Goal: Transaction & Acquisition: Book appointment/travel/reservation

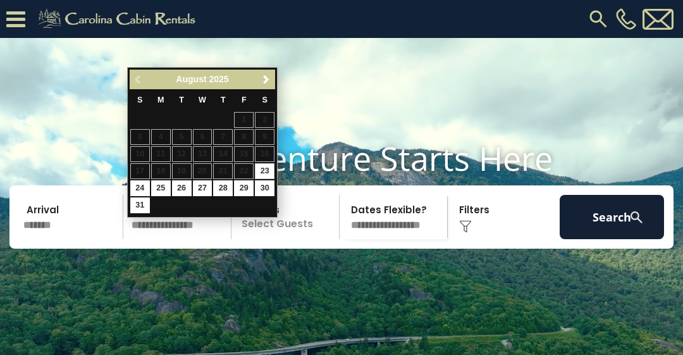
click at [268, 83] on span "Next" at bounding box center [266, 80] width 10 height 10
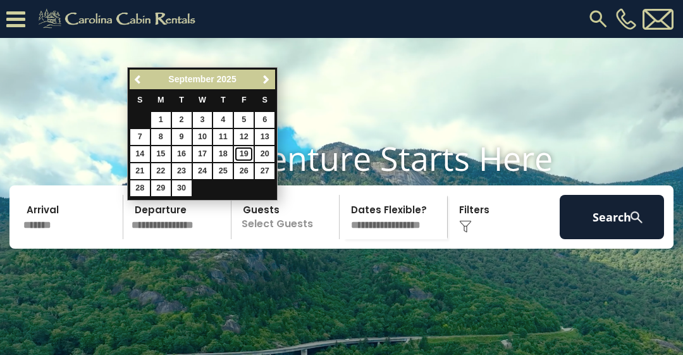
click at [245, 155] on link "19" at bounding box center [244, 154] width 20 height 16
type input "*******"
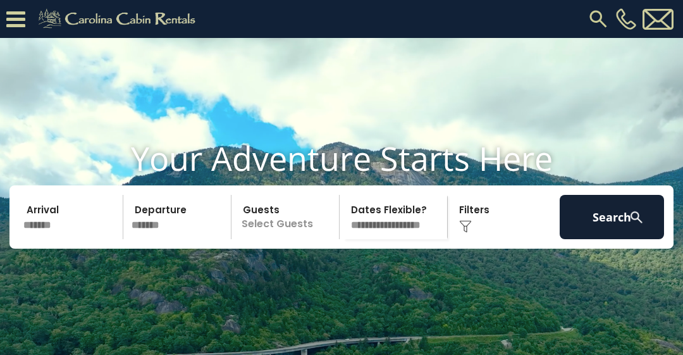
click at [281, 239] on p "Select Guests" at bounding box center [287, 217] width 104 height 44
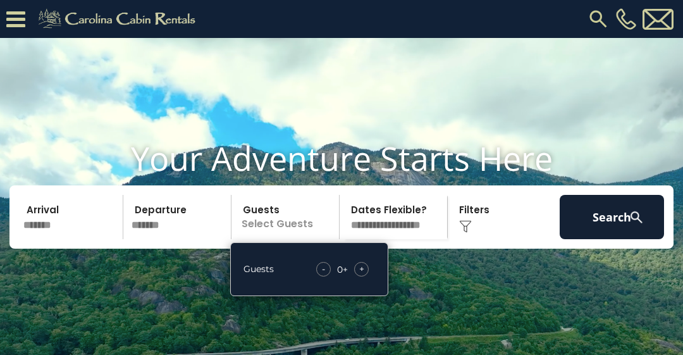
scroll to position [2, 0]
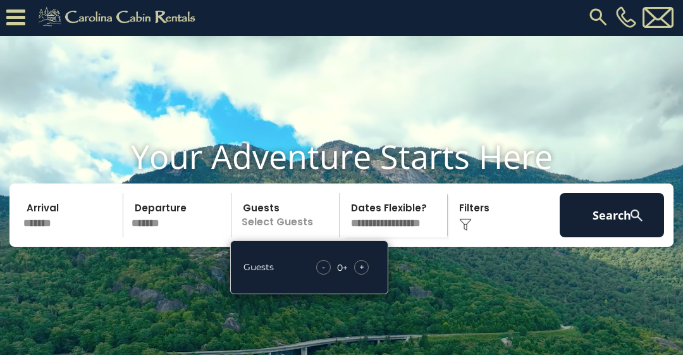
click at [365, 274] on div "+" at bounding box center [361, 267] width 15 height 15
click at [361, 273] on span "+" at bounding box center [361, 266] width 5 height 13
click at [388, 236] on select "**********" at bounding box center [395, 215] width 104 height 44
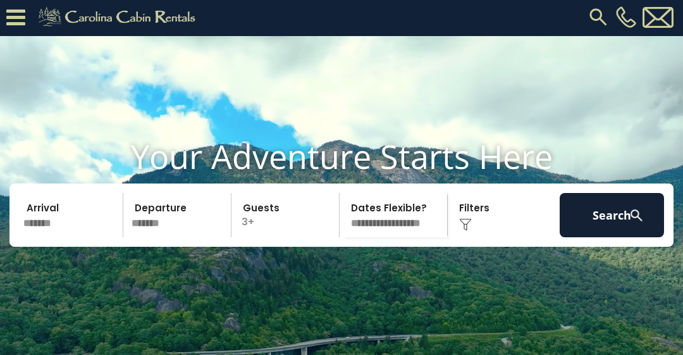
select select "*"
click at [343, 214] on select "**********" at bounding box center [395, 215] width 104 height 44
click at [466, 237] on div "Click to Choose" at bounding box center [503, 215] width 104 height 44
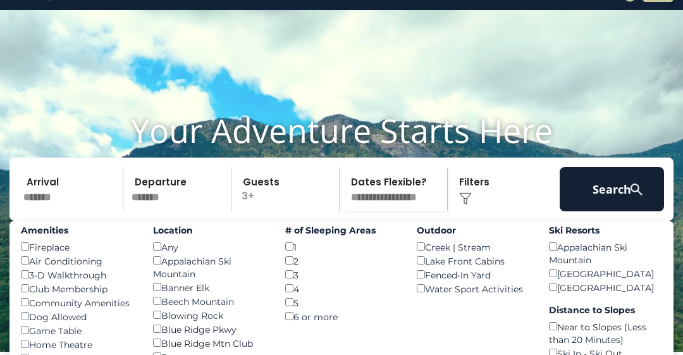
scroll to position [27, 0]
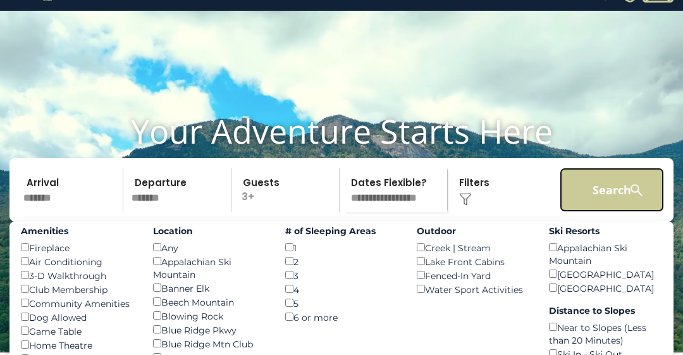
click at [603, 201] on button "Search" at bounding box center [611, 190] width 104 height 44
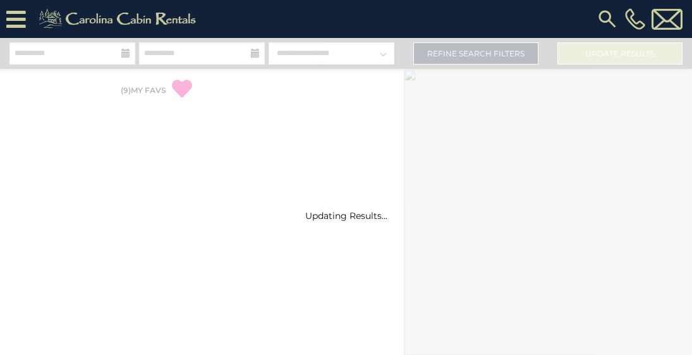
select select "*"
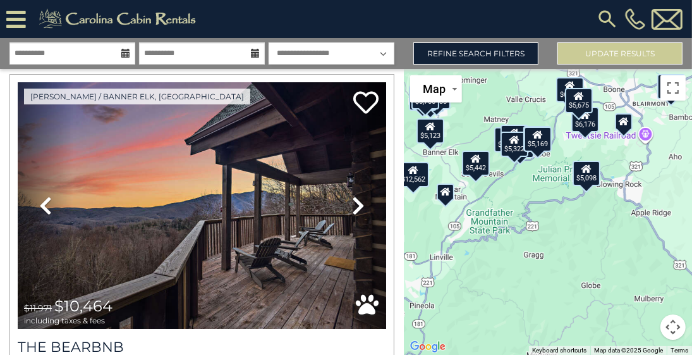
scroll to position [75, 0]
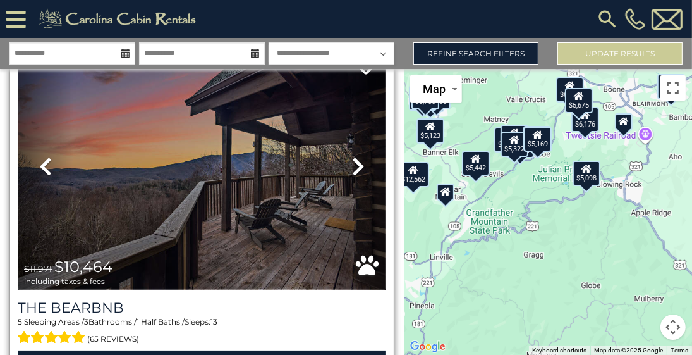
click at [321, 263] on img at bounding box center [202, 166] width 369 height 247
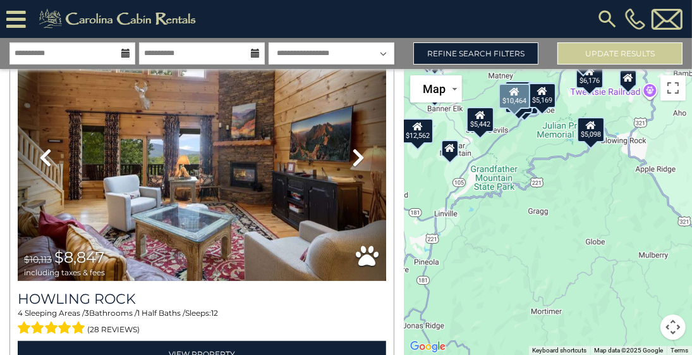
scroll to position [798, 0]
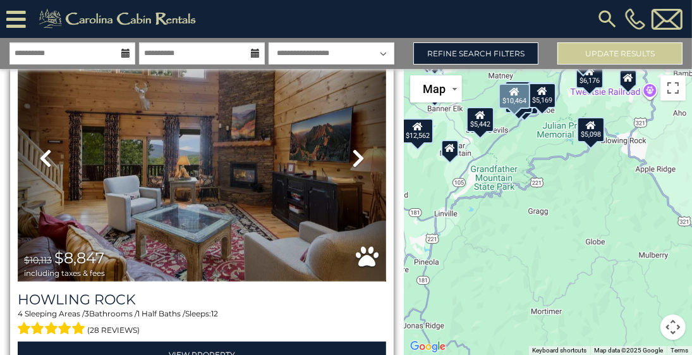
click at [282, 172] on img at bounding box center [202, 157] width 369 height 247
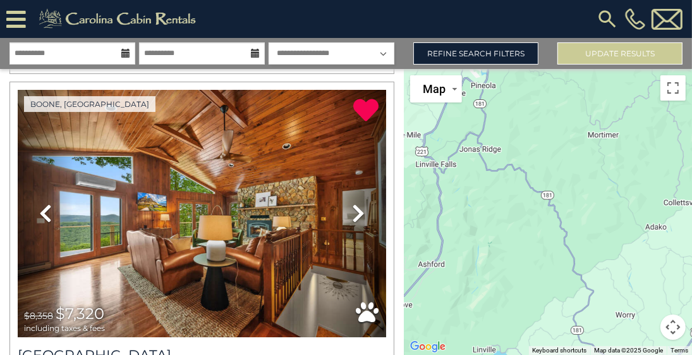
scroll to position [3602, 0]
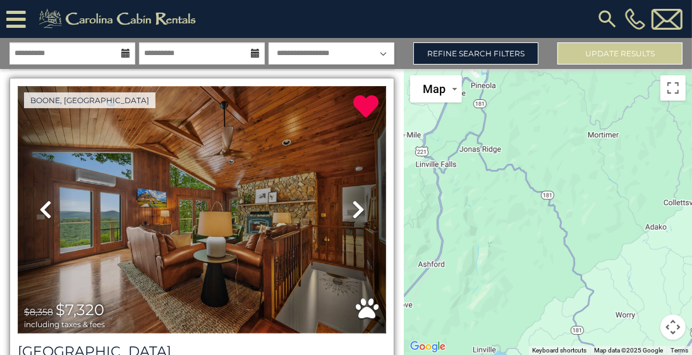
click at [294, 218] on img at bounding box center [202, 209] width 369 height 247
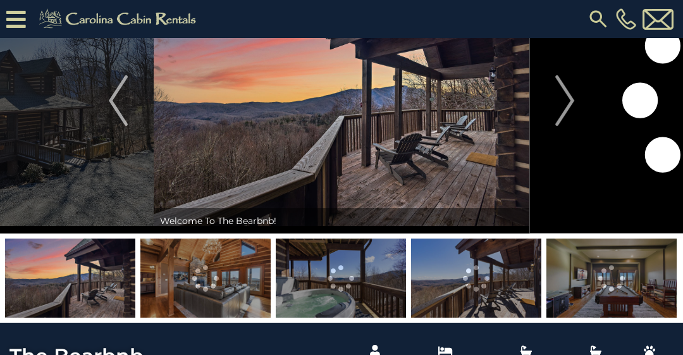
click at [71, 284] on img at bounding box center [70, 277] width 130 height 79
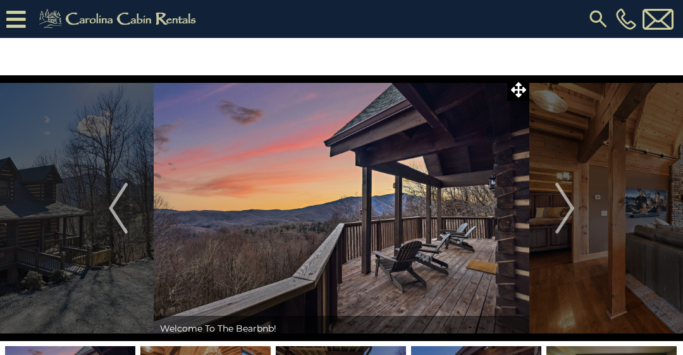
click at [338, 193] on img at bounding box center [341, 208] width 375 height 266
click at [576, 210] on button "Next" at bounding box center [564, 208] width 71 height 266
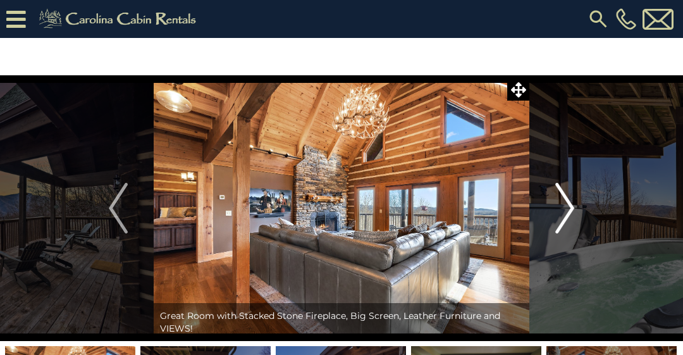
click at [554, 216] on button "Next" at bounding box center [564, 208] width 71 height 266
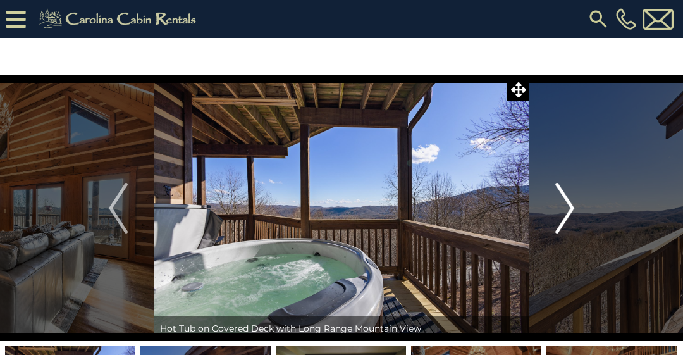
click at [568, 211] on img "Next" at bounding box center [564, 208] width 19 height 51
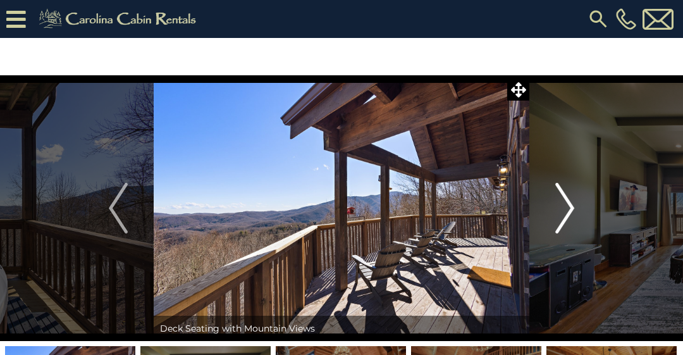
click at [564, 198] on img "Next" at bounding box center [564, 208] width 19 height 51
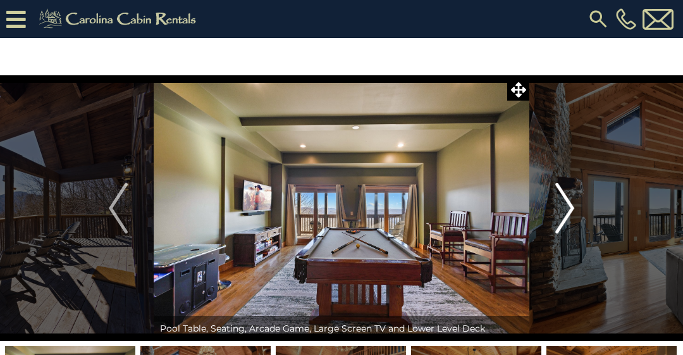
click at [559, 202] on img "Next" at bounding box center [564, 208] width 19 height 51
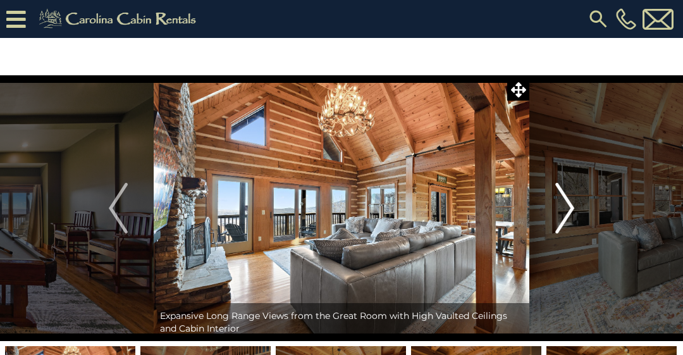
click at [568, 203] on img "Next" at bounding box center [564, 208] width 19 height 51
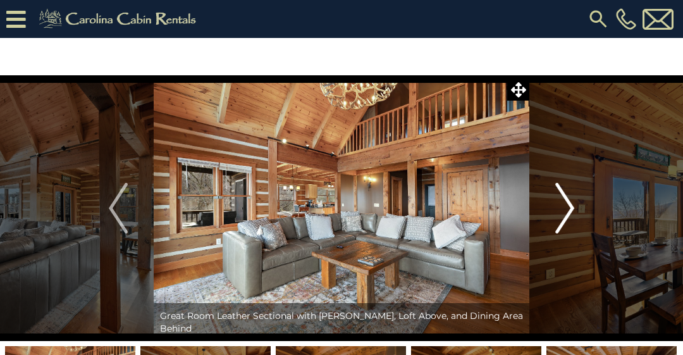
click at [550, 207] on button "Next" at bounding box center [564, 208] width 71 height 266
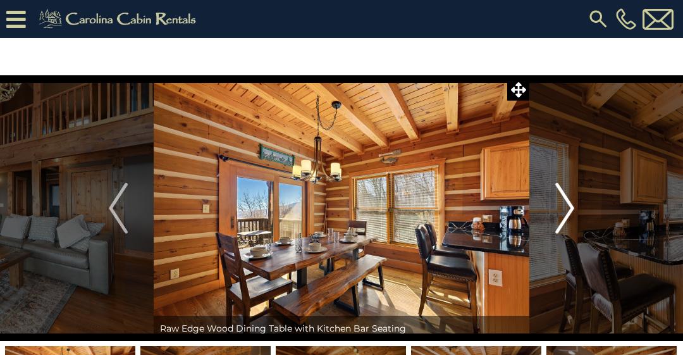
click at [562, 208] on img "Next" at bounding box center [564, 208] width 19 height 51
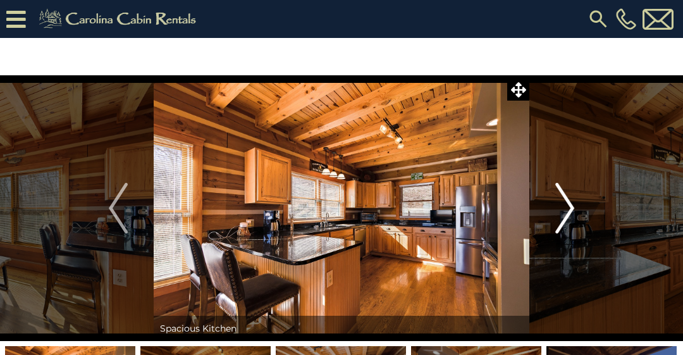
click at [561, 203] on img "Next" at bounding box center [564, 208] width 19 height 51
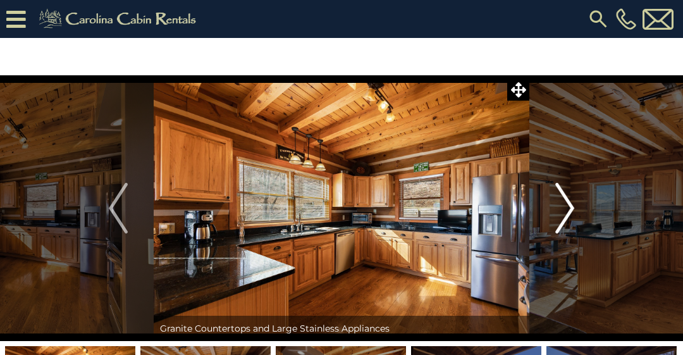
click at [560, 206] on img "Next" at bounding box center [564, 208] width 19 height 51
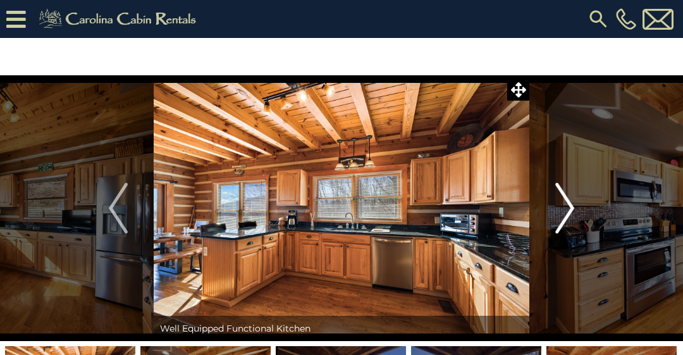
click at [570, 210] on img "Next" at bounding box center [564, 208] width 19 height 51
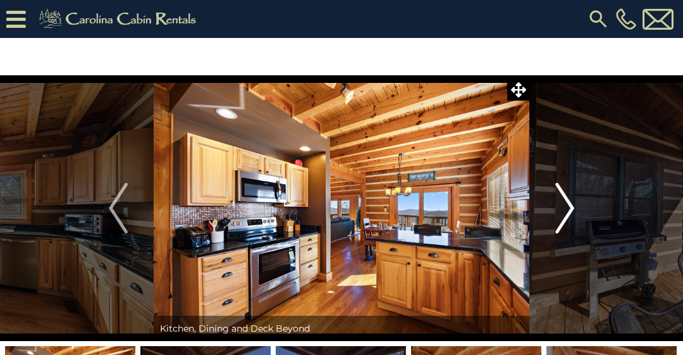
click at [559, 215] on img "Next" at bounding box center [564, 208] width 19 height 51
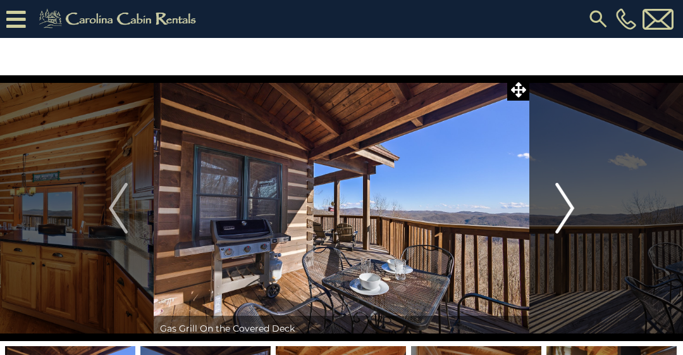
click at [565, 214] on img "Next" at bounding box center [564, 208] width 19 height 51
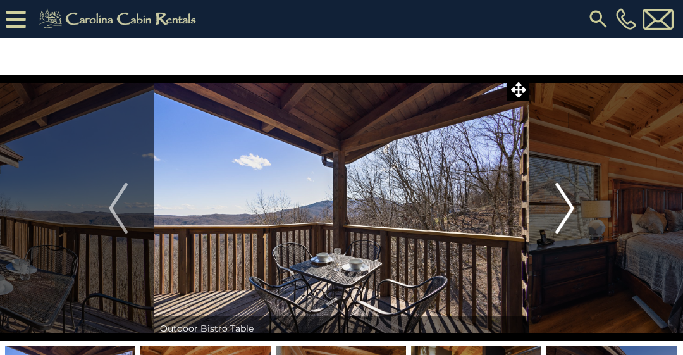
click at [564, 212] on img "Next" at bounding box center [564, 208] width 19 height 51
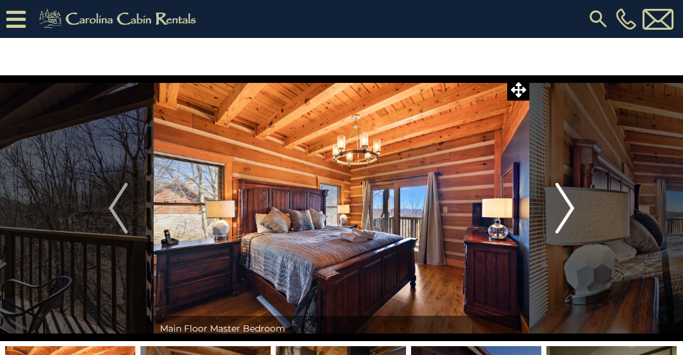
click at [564, 212] on img "Next" at bounding box center [564, 208] width 19 height 51
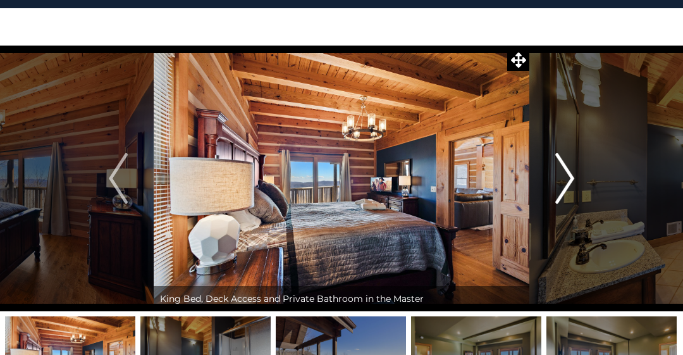
scroll to position [27, 0]
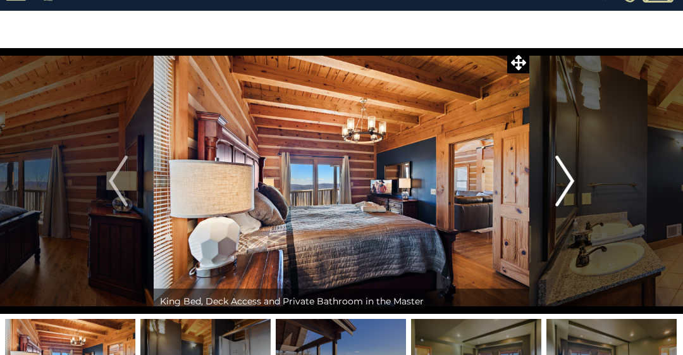
click at [554, 188] on button "Next" at bounding box center [564, 181] width 71 height 266
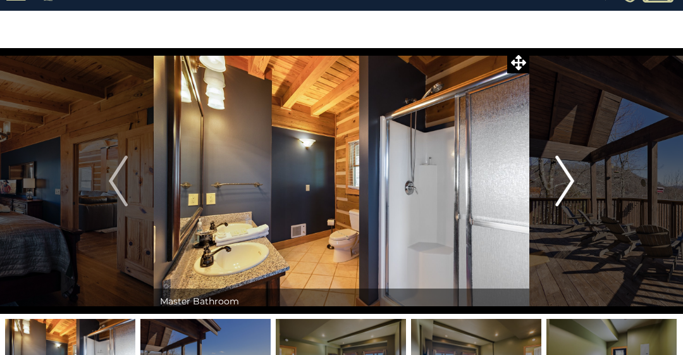
click at [551, 186] on button "Next" at bounding box center [564, 181] width 71 height 266
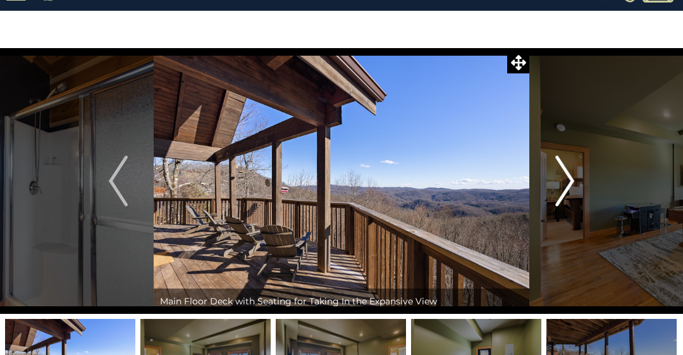
click at [549, 188] on button "Next" at bounding box center [564, 181] width 71 height 266
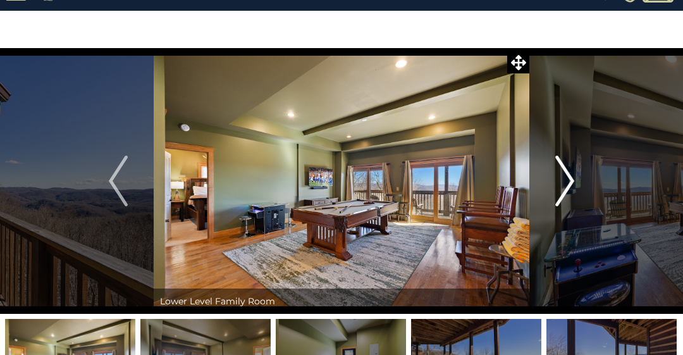
click at [549, 190] on button "Next" at bounding box center [564, 181] width 71 height 266
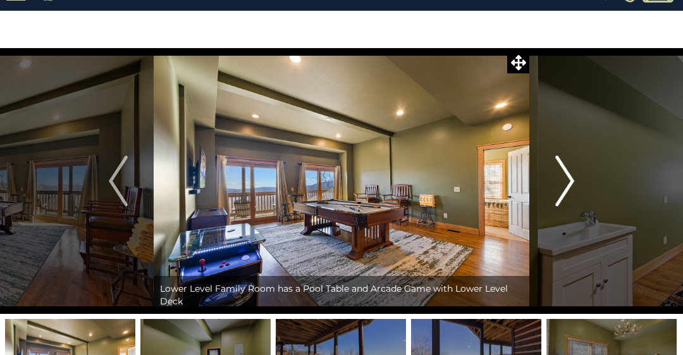
click at [547, 195] on button "Next" at bounding box center [564, 181] width 71 height 266
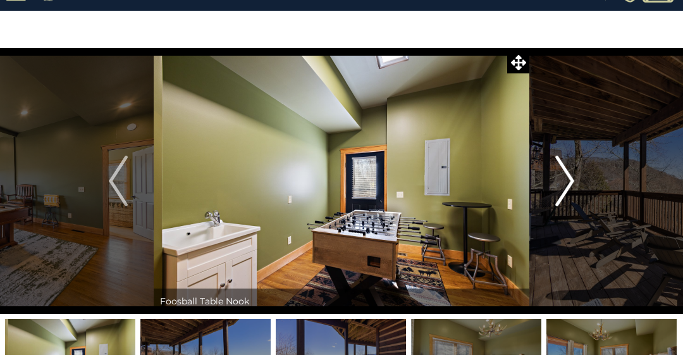
click at [560, 187] on img "Next" at bounding box center [564, 181] width 19 height 51
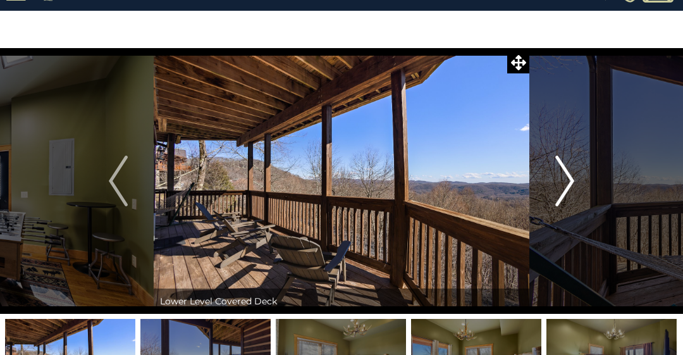
click at [560, 182] on img "Next" at bounding box center [564, 181] width 19 height 51
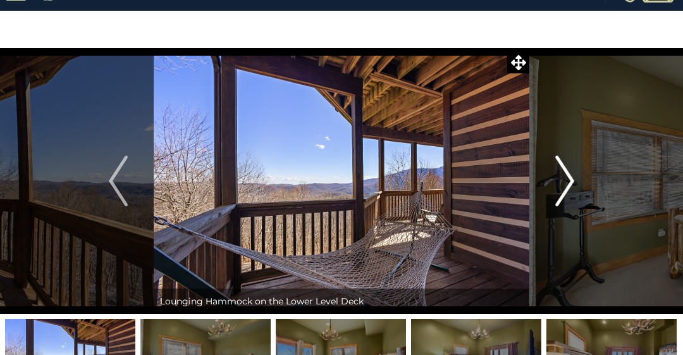
click at [552, 182] on button "Next" at bounding box center [564, 181] width 71 height 266
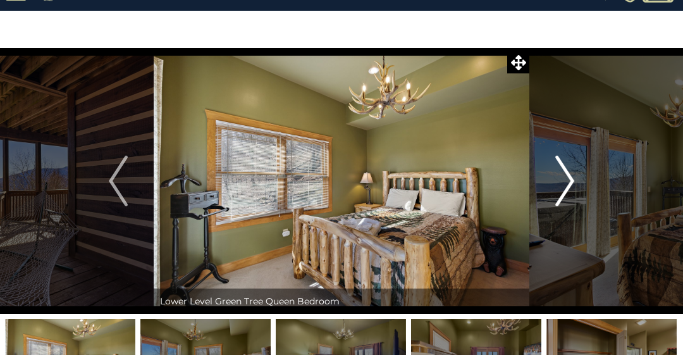
click at [551, 180] on button "Next" at bounding box center [564, 181] width 71 height 266
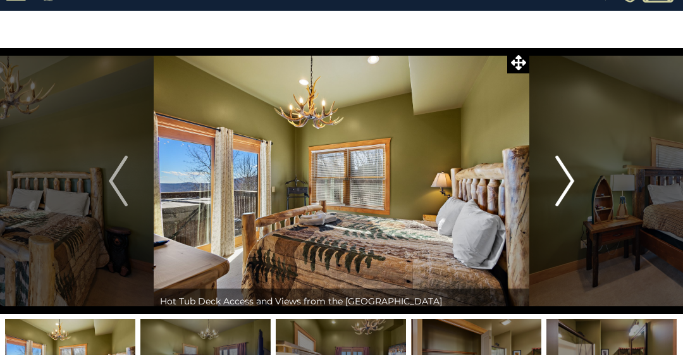
click at [563, 178] on img "Next" at bounding box center [564, 181] width 19 height 51
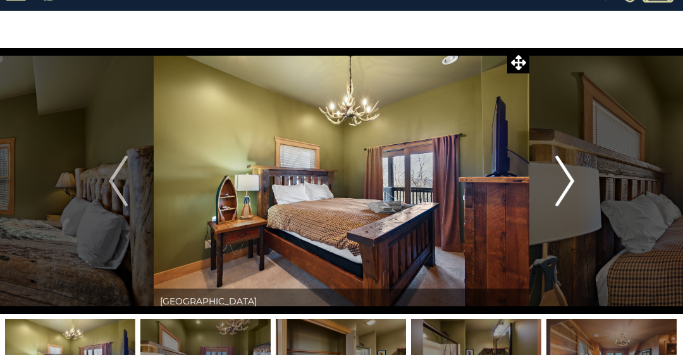
click at [557, 177] on img "Next" at bounding box center [564, 181] width 19 height 51
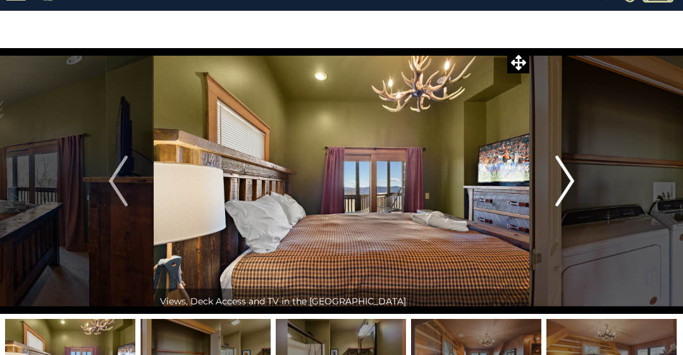
click at [562, 185] on img "Next" at bounding box center [564, 181] width 19 height 51
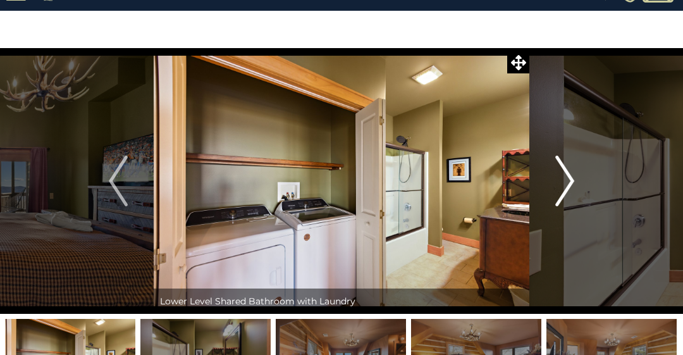
click at [570, 183] on img "Next" at bounding box center [564, 181] width 19 height 51
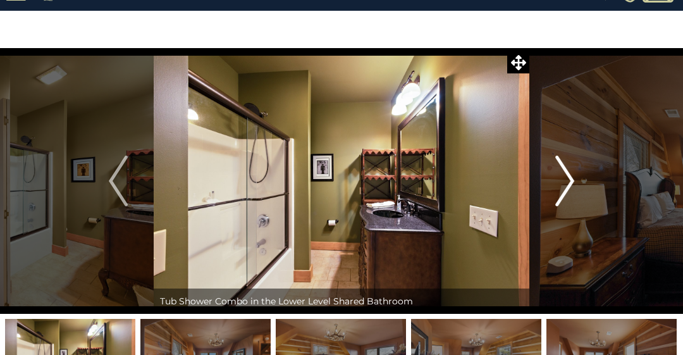
click at [561, 176] on img "Next" at bounding box center [564, 181] width 19 height 51
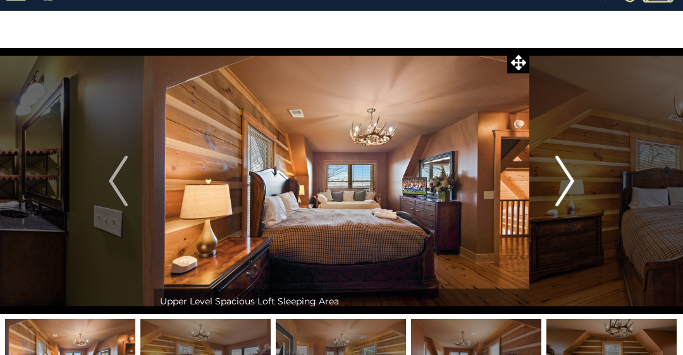
click at [558, 178] on img "Next" at bounding box center [564, 181] width 19 height 51
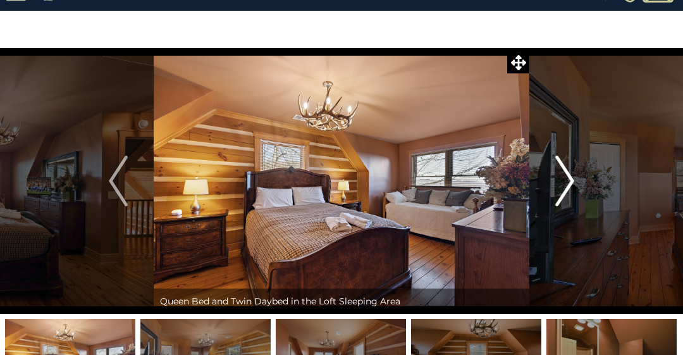
click at [574, 181] on img "Next" at bounding box center [564, 181] width 19 height 51
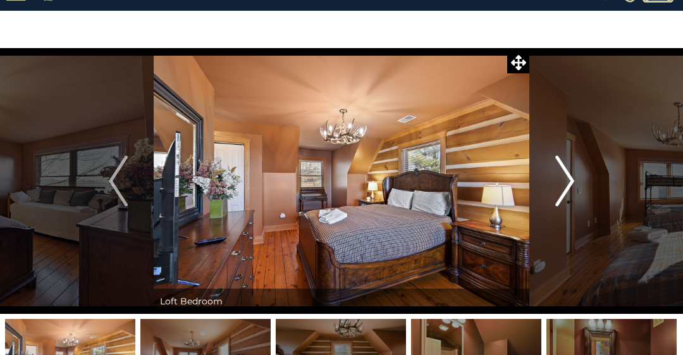
click at [569, 175] on img "Next" at bounding box center [564, 181] width 19 height 51
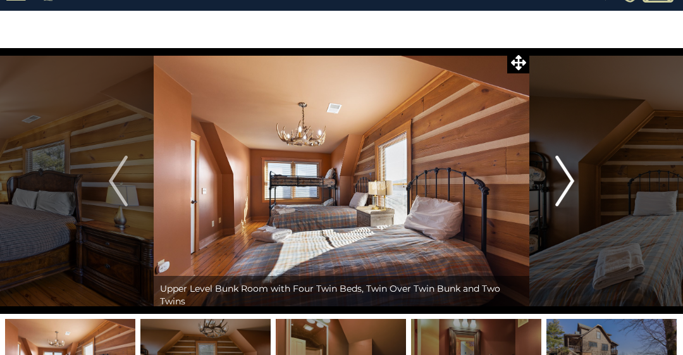
click at [568, 180] on img "Next" at bounding box center [564, 181] width 19 height 51
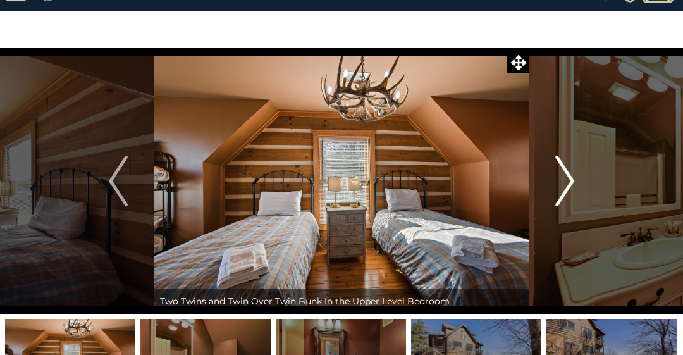
click at [568, 179] on img "Next" at bounding box center [564, 181] width 19 height 51
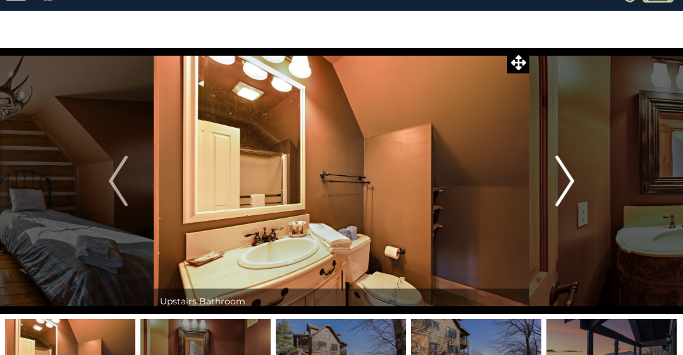
click at [567, 180] on img "Next" at bounding box center [564, 181] width 19 height 51
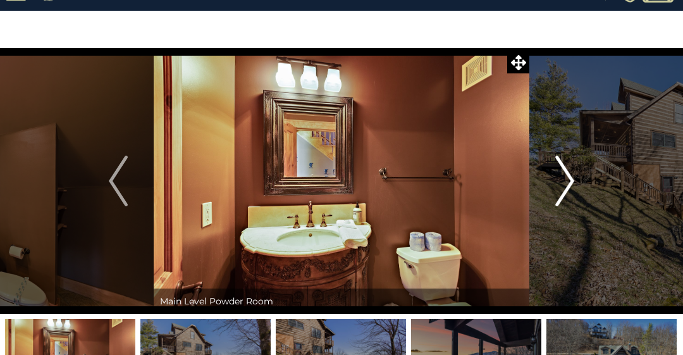
click at [564, 181] on img "Next" at bounding box center [564, 181] width 19 height 51
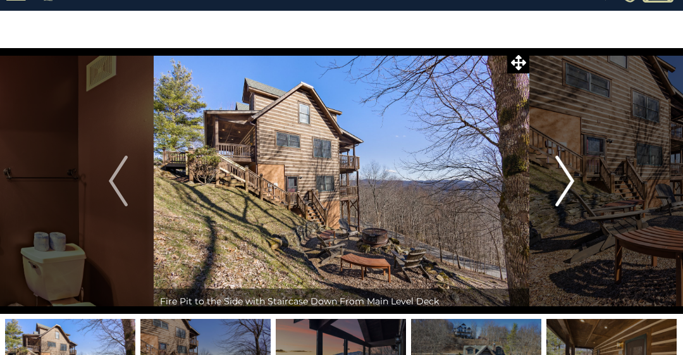
click at [566, 185] on img "Next" at bounding box center [564, 181] width 19 height 51
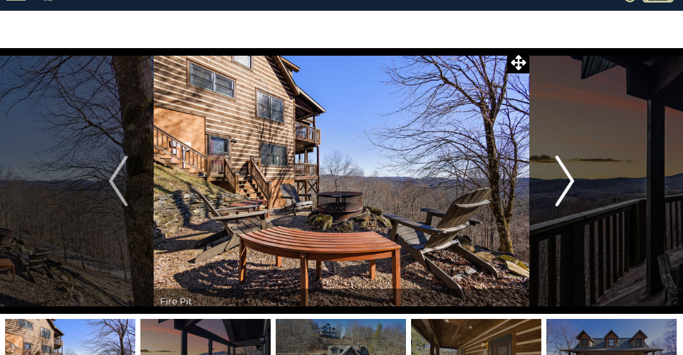
click at [555, 183] on img "Next" at bounding box center [564, 181] width 19 height 51
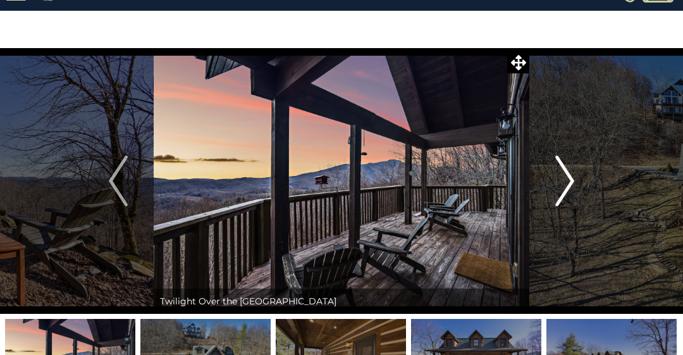
click at [555, 185] on img "Next" at bounding box center [564, 181] width 19 height 51
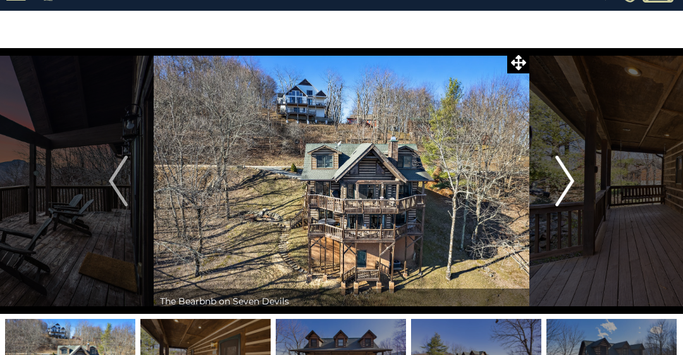
click at [565, 185] on img "Next" at bounding box center [564, 181] width 19 height 51
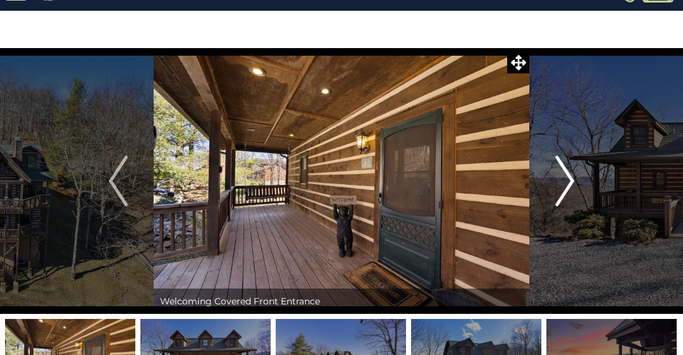
click at [559, 183] on img "Next" at bounding box center [564, 181] width 19 height 51
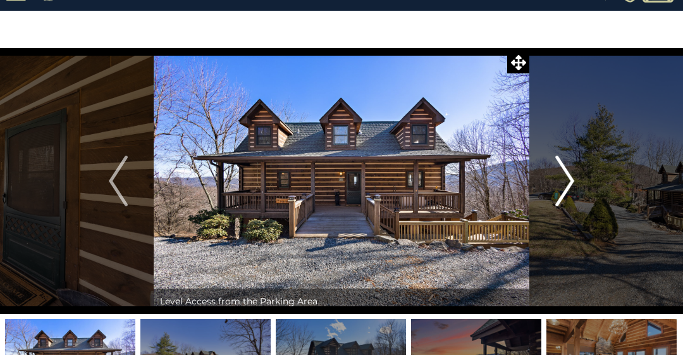
click at [552, 189] on button "Next" at bounding box center [564, 181] width 71 height 266
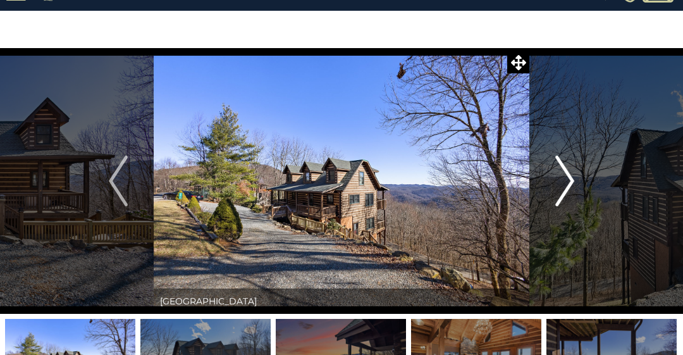
click at [573, 187] on img "Next" at bounding box center [564, 181] width 19 height 51
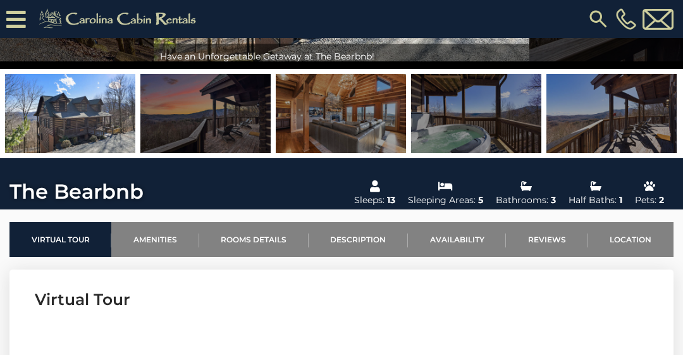
scroll to position [250, 0]
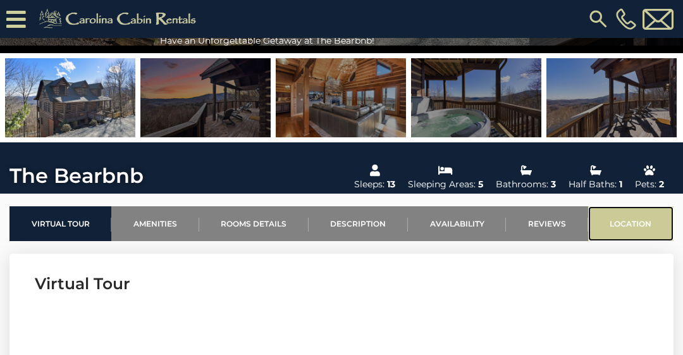
click at [625, 229] on link "Location" at bounding box center [630, 223] width 85 height 35
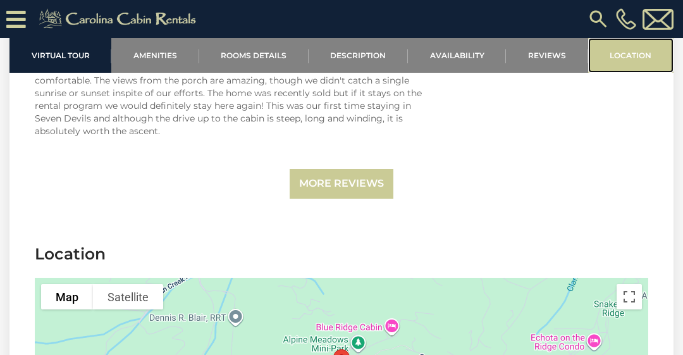
scroll to position [3275, 0]
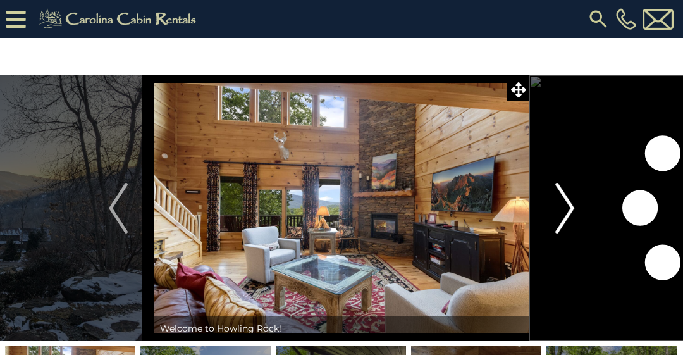
click at [556, 211] on img "Next" at bounding box center [564, 208] width 19 height 51
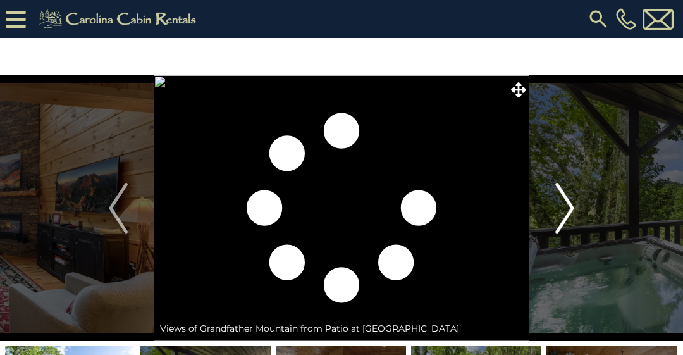
click at [574, 202] on img "Next" at bounding box center [564, 208] width 19 height 51
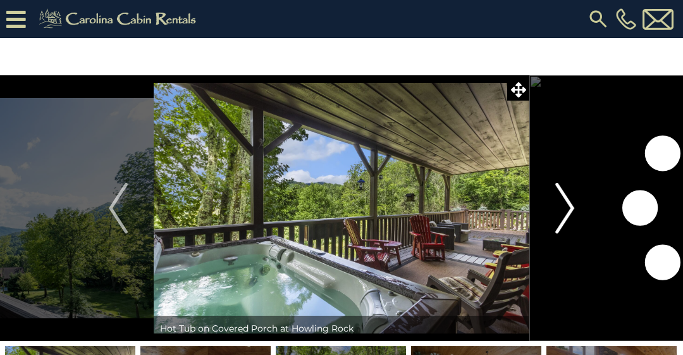
click at [565, 202] on img "Next" at bounding box center [564, 208] width 19 height 51
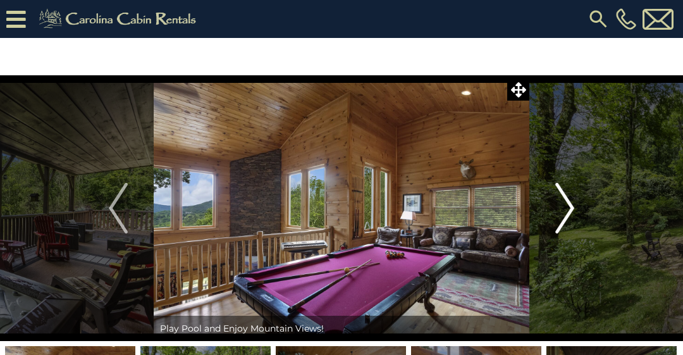
click at [561, 205] on img "Next" at bounding box center [564, 208] width 19 height 51
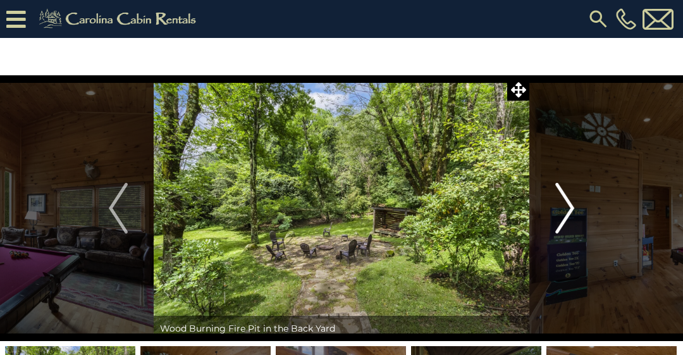
click at [559, 203] on img "Next" at bounding box center [564, 208] width 19 height 51
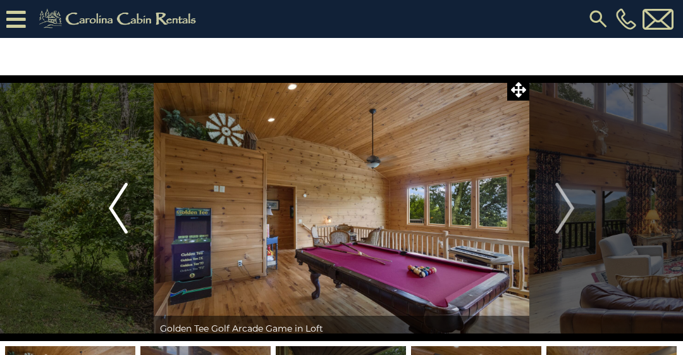
click at [114, 198] on img "Previous" at bounding box center [118, 208] width 19 height 51
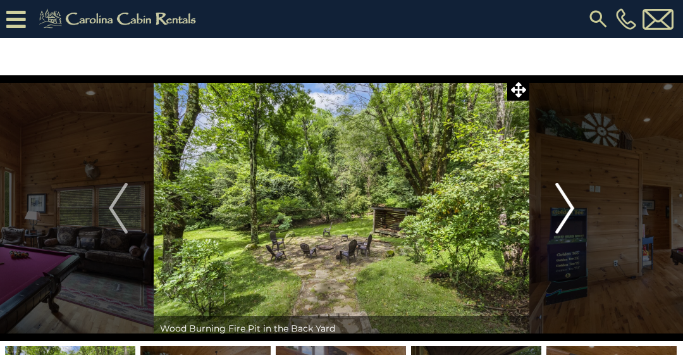
click at [561, 216] on img "Next" at bounding box center [564, 208] width 19 height 51
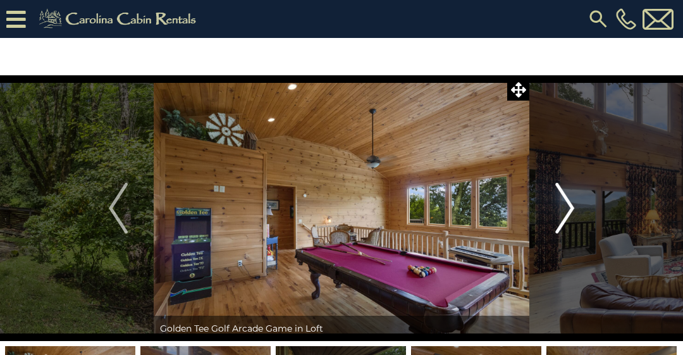
click at [567, 209] on img "Next" at bounding box center [564, 208] width 19 height 51
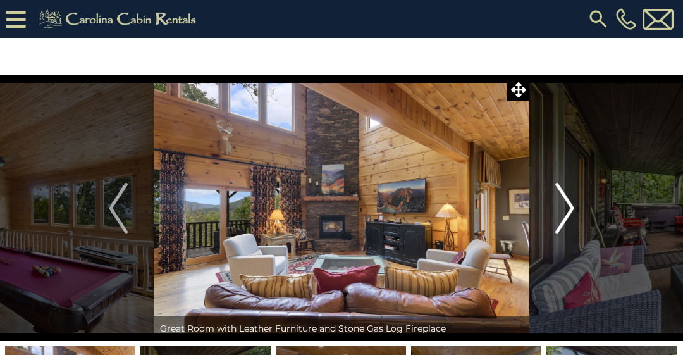
click at [566, 210] on img "Next" at bounding box center [564, 208] width 19 height 51
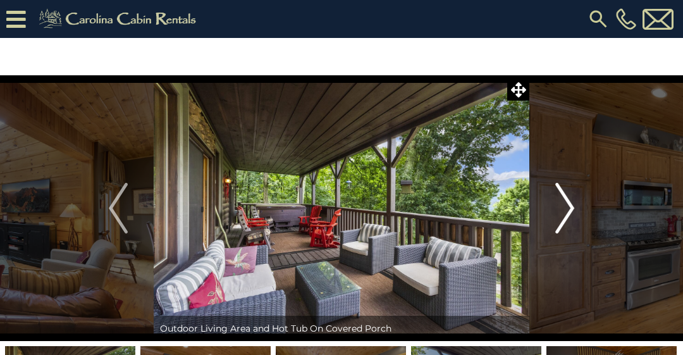
click at [558, 211] on img "Next" at bounding box center [564, 208] width 19 height 51
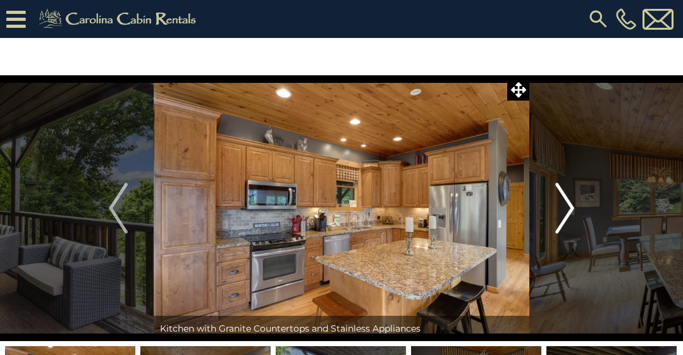
click at [578, 211] on button "Next" at bounding box center [564, 208] width 71 height 266
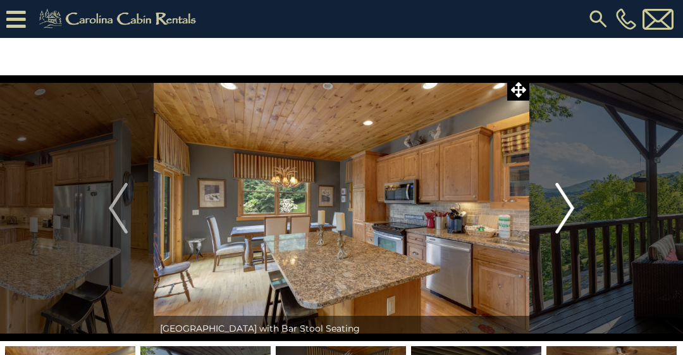
click at [569, 208] on img "Next" at bounding box center [564, 208] width 19 height 51
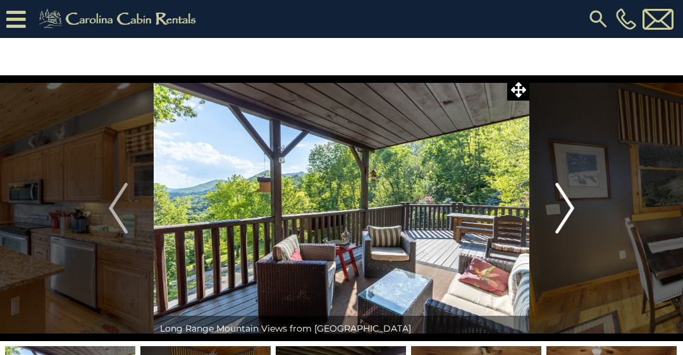
click at [565, 212] on img "Next" at bounding box center [564, 208] width 19 height 51
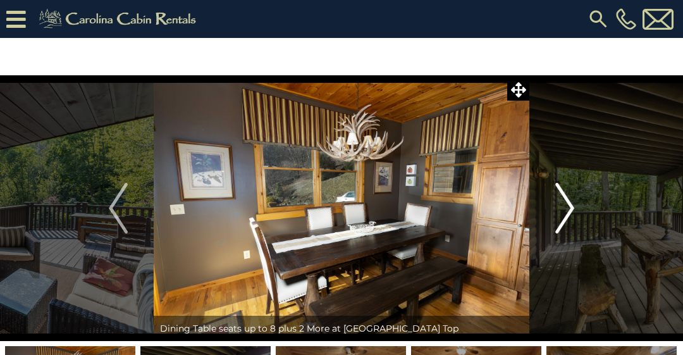
click at [561, 210] on img "Next" at bounding box center [564, 208] width 19 height 51
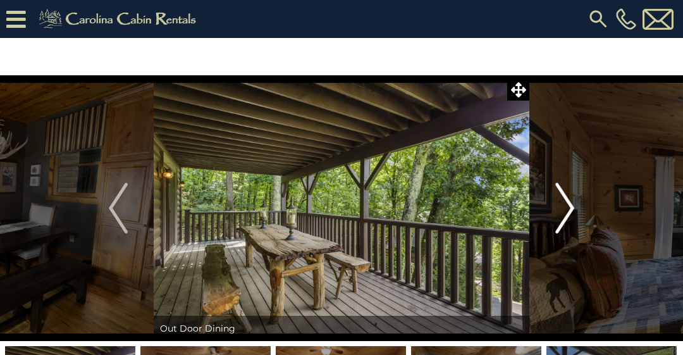
click at [563, 204] on img "Next" at bounding box center [564, 208] width 19 height 51
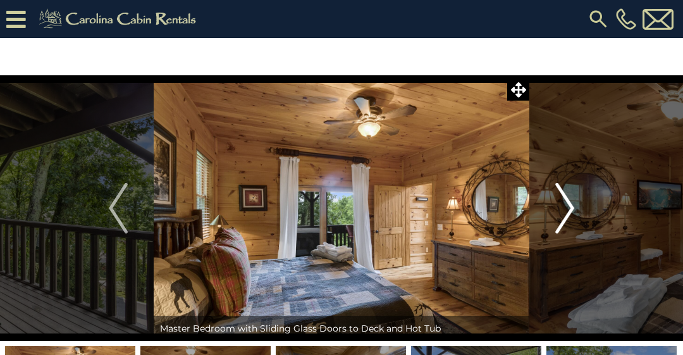
click at [565, 204] on img "Next" at bounding box center [564, 208] width 19 height 51
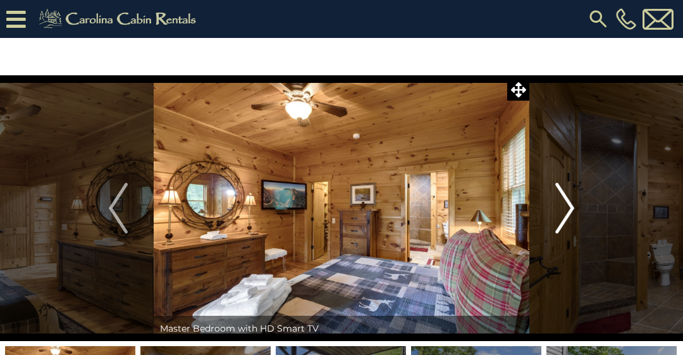
click at [568, 201] on img "Next" at bounding box center [564, 208] width 19 height 51
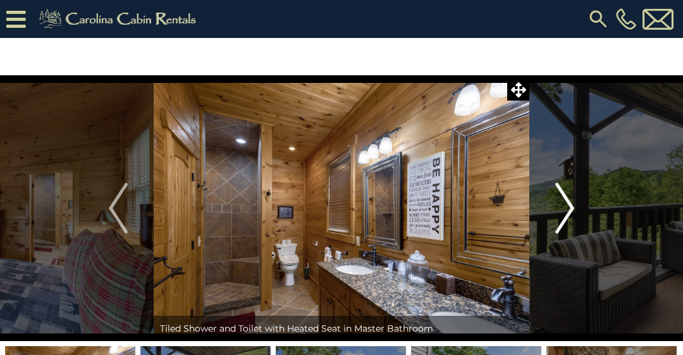
click at [569, 204] on img "Next" at bounding box center [564, 208] width 19 height 51
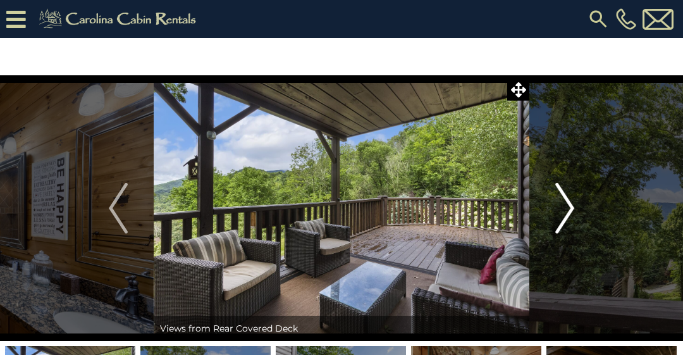
click at [566, 207] on img "Next" at bounding box center [564, 208] width 19 height 51
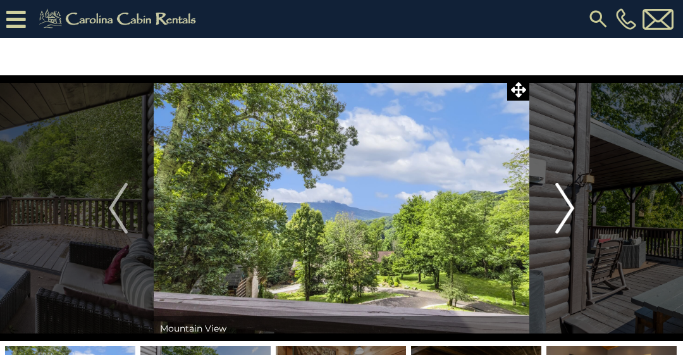
click at [568, 203] on img "Next" at bounding box center [564, 208] width 19 height 51
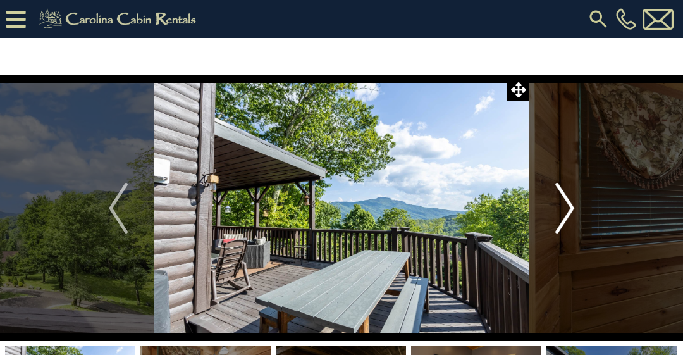
click at [563, 210] on img "Next" at bounding box center [564, 208] width 19 height 51
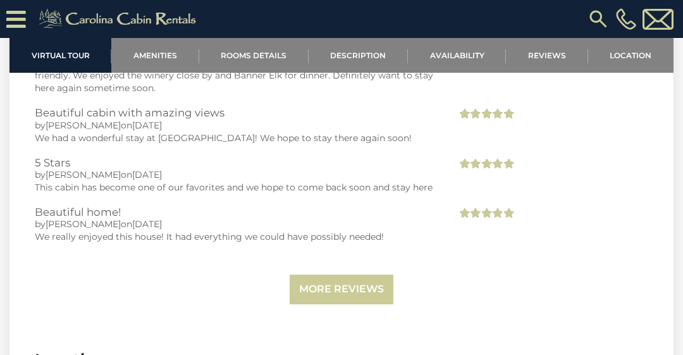
scroll to position [3362, 0]
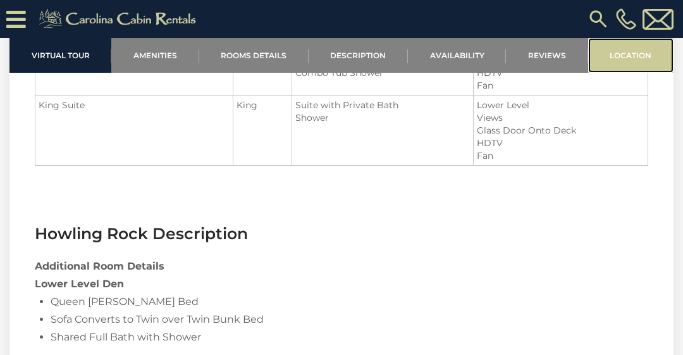
click at [625, 54] on link "Location" at bounding box center [630, 55] width 85 height 35
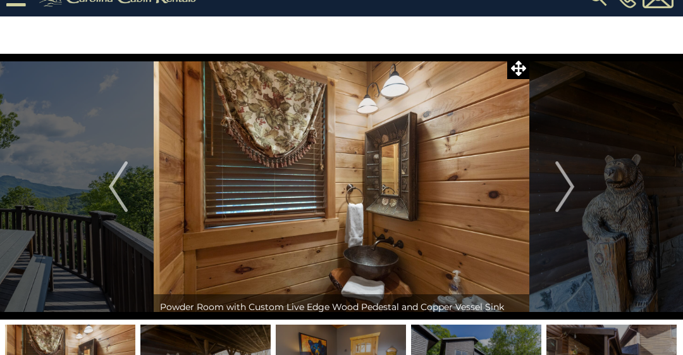
scroll to position [0, 0]
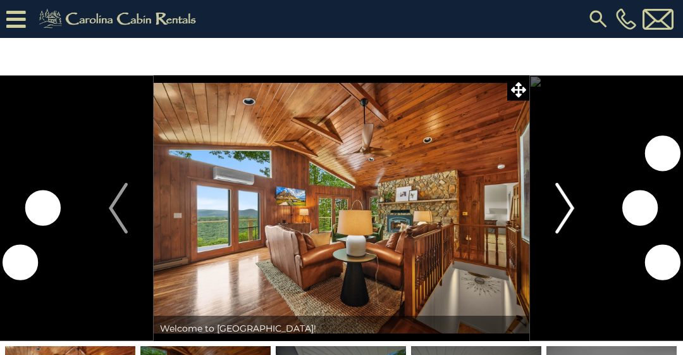
click at [565, 212] on img "Next" at bounding box center [564, 208] width 19 height 51
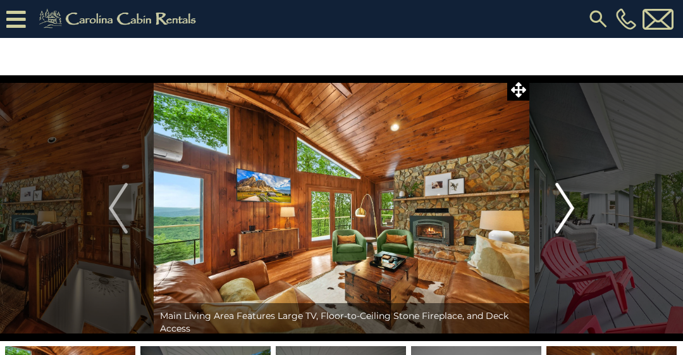
click at [565, 206] on img "Next" at bounding box center [564, 208] width 19 height 51
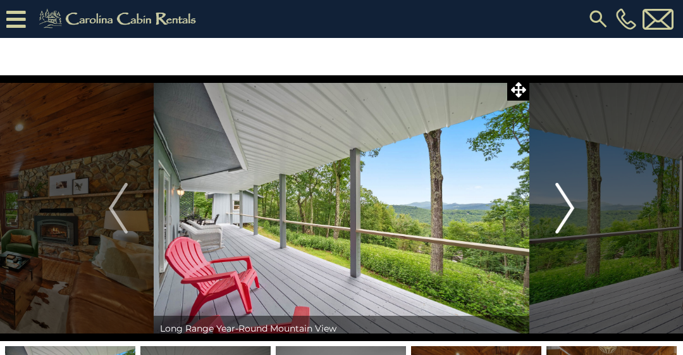
click at [573, 202] on img "Next" at bounding box center [564, 208] width 19 height 51
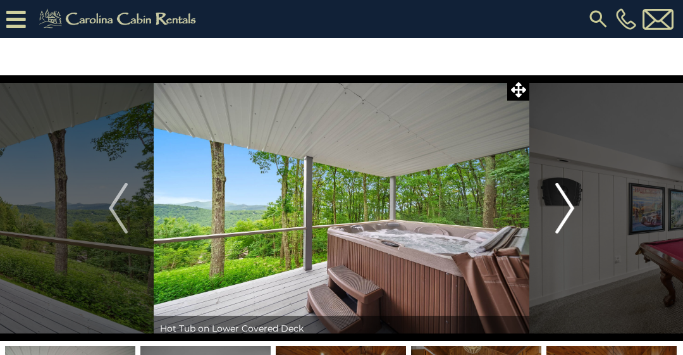
click at [568, 198] on img "Next" at bounding box center [564, 208] width 19 height 51
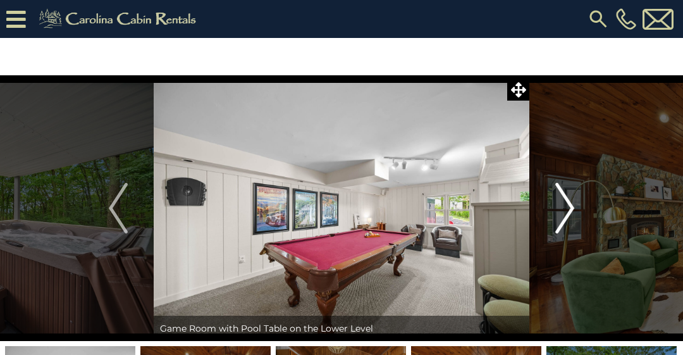
click at [569, 202] on img "Next" at bounding box center [564, 208] width 19 height 51
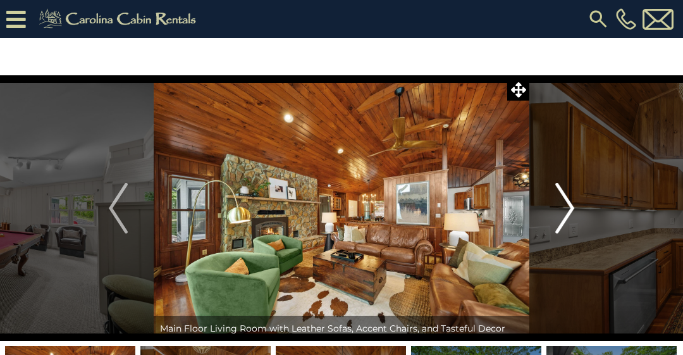
click at [571, 202] on img "Next" at bounding box center [564, 208] width 19 height 51
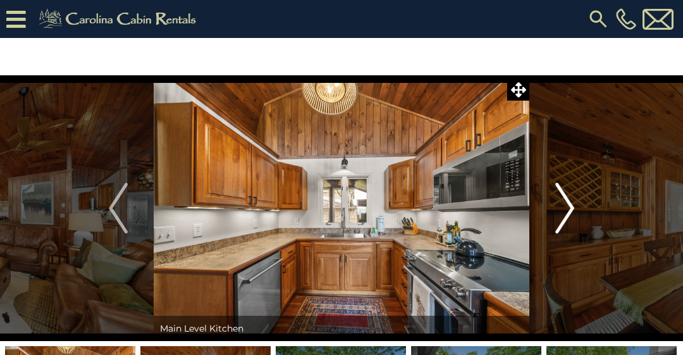
click at [571, 211] on img "Next" at bounding box center [564, 208] width 19 height 51
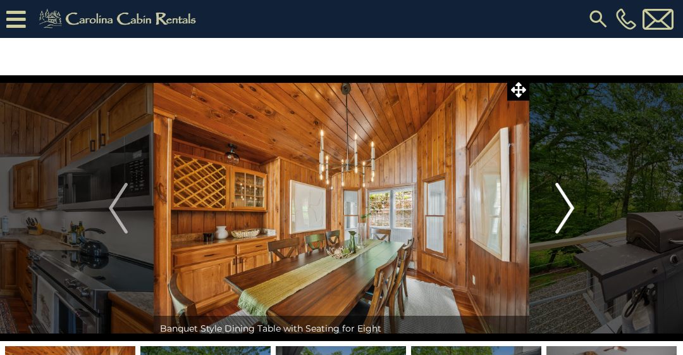
click at [573, 208] on img "Next" at bounding box center [564, 208] width 19 height 51
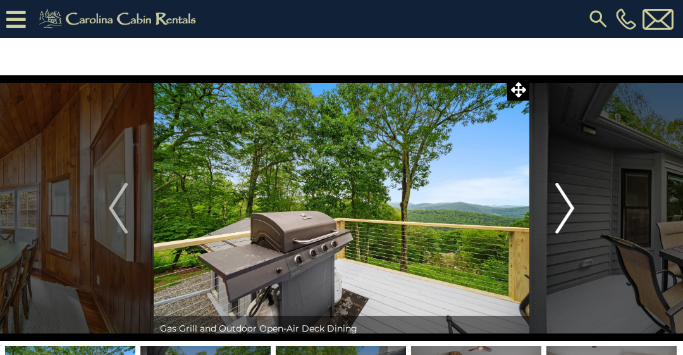
click at [561, 206] on img "Next" at bounding box center [564, 208] width 19 height 51
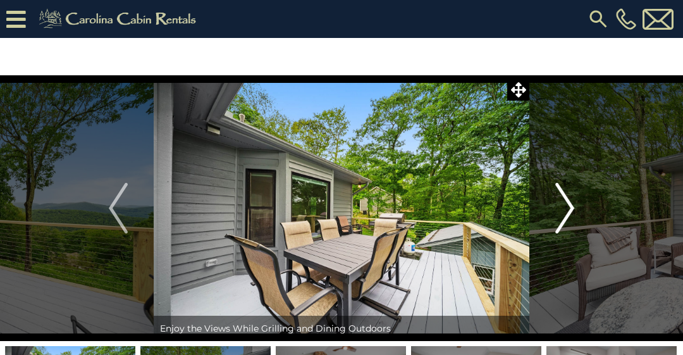
click at [568, 201] on img "Next" at bounding box center [564, 208] width 19 height 51
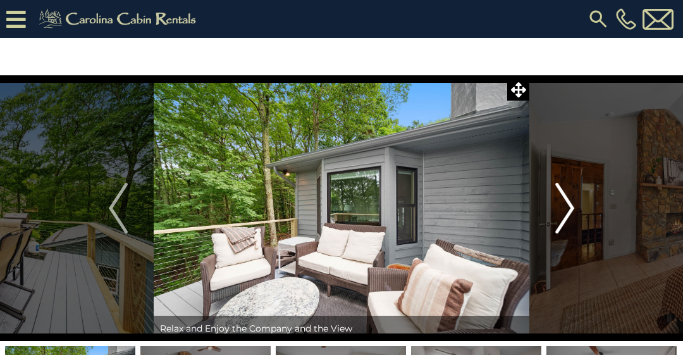
click at [578, 209] on button "Next" at bounding box center [564, 208] width 71 height 266
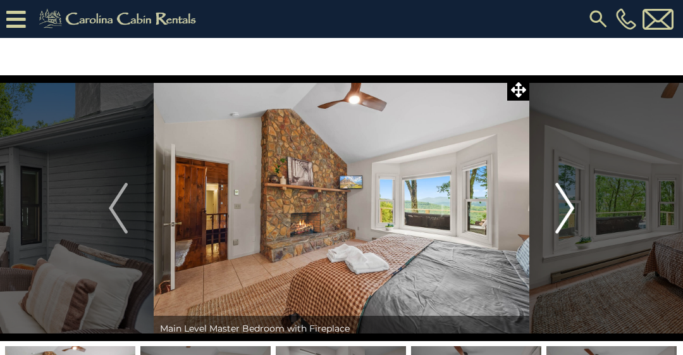
click at [579, 200] on button "Next" at bounding box center [564, 208] width 71 height 266
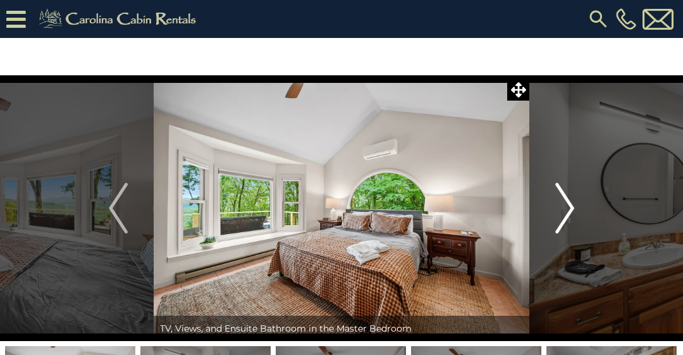
click at [570, 204] on img "Next" at bounding box center [564, 208] width 19 height 51
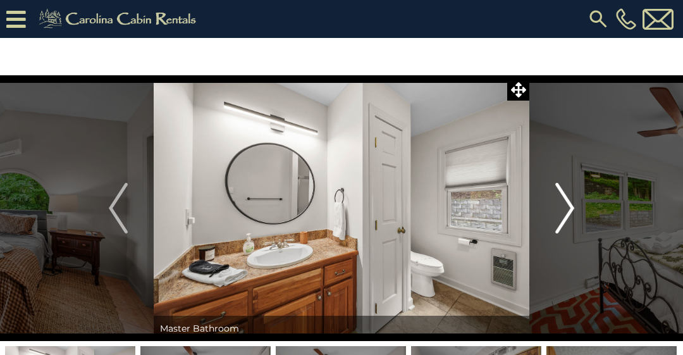
click at [570, 202] on img "Next" at bounding box center [564, 208] width 19 height 51
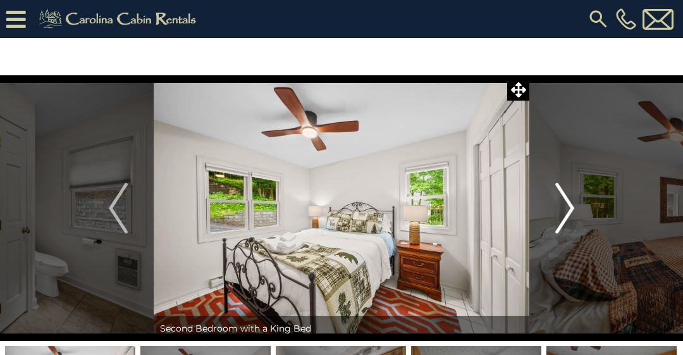
click at [573, 202] on img "Next" at bounding box center [564, 208] width 19 height 51
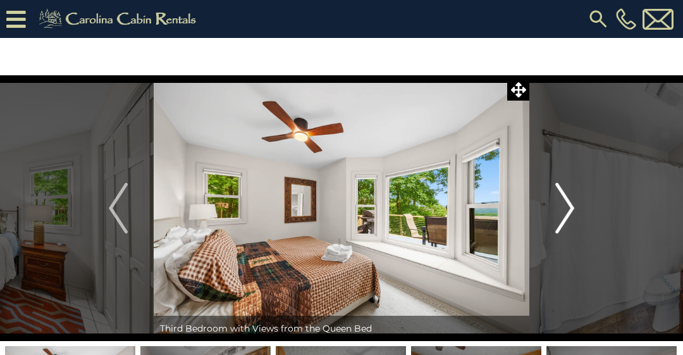
click at [571, 205] on img "Next" at bounding box center [564, 208] width 19 height 51
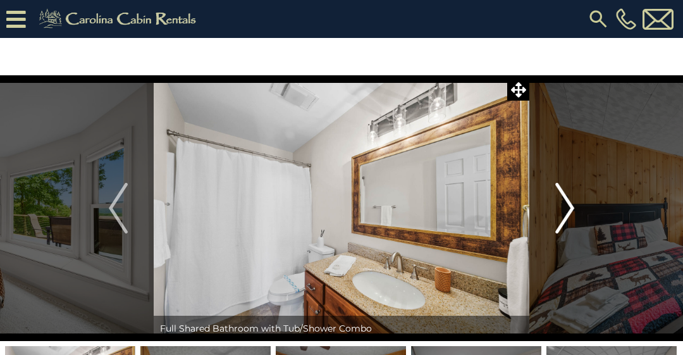
click at [574, 204] on img "Next" at bounding box center [564, 208] width 19 height 51
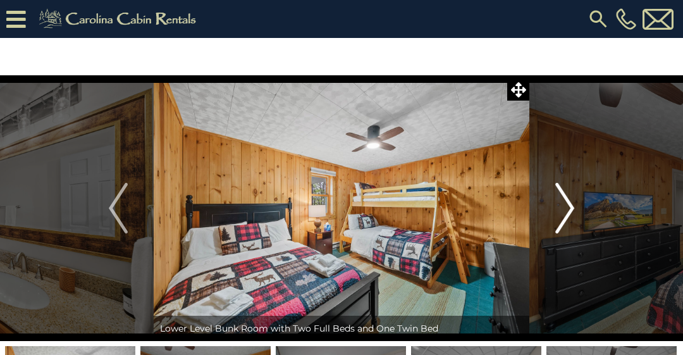
click at [573, 206] on img "Next" at bounding box center [564, 208] width 19 height 51
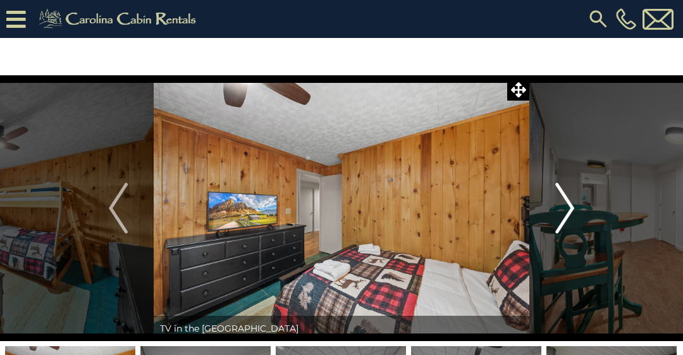
click at [570, 211] on img "Next" at bounding box center [564, 208] width 19 height 51
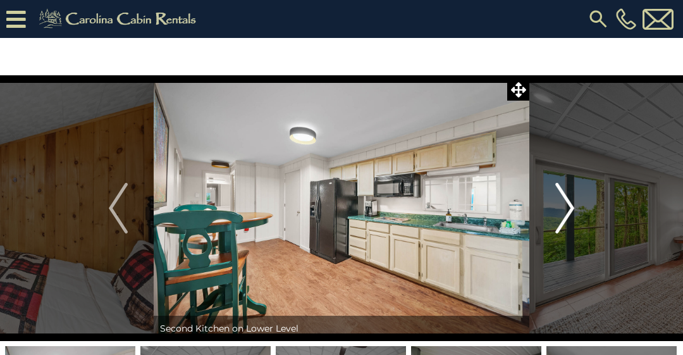
click at [580, 201] on button "Next" at bounding box center [564, 208] width 71 height 266
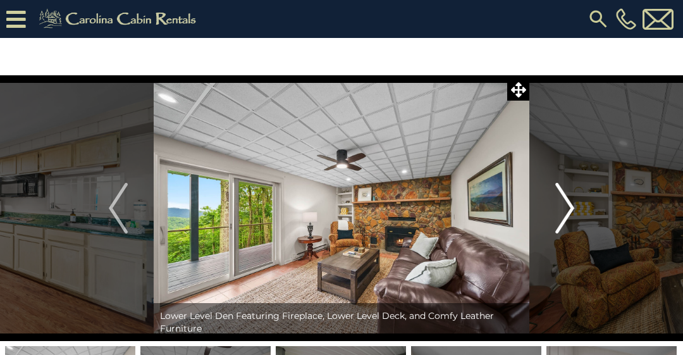
click at [579, 202] on button "Next" at bounding box center [564, 208] width 71 height 266
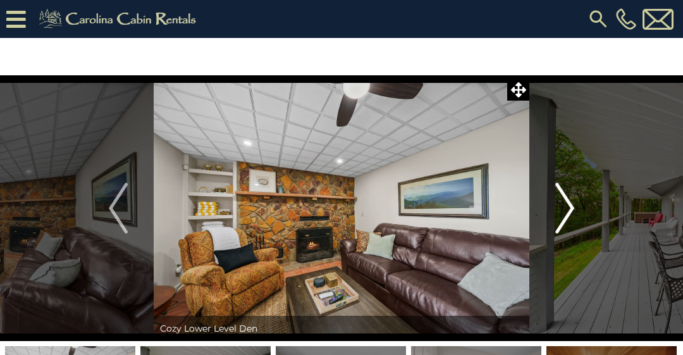
click at [571, 207] on img "Next" at bounding box center [564, 208] width 19 height 51
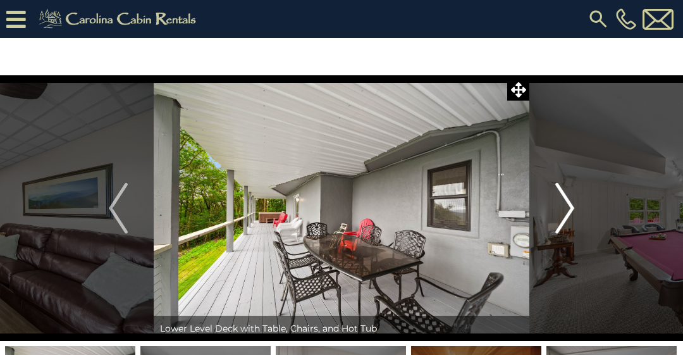
click at [578, 205] on button "Next" at bounding box center [564, 208] width 71 height 266
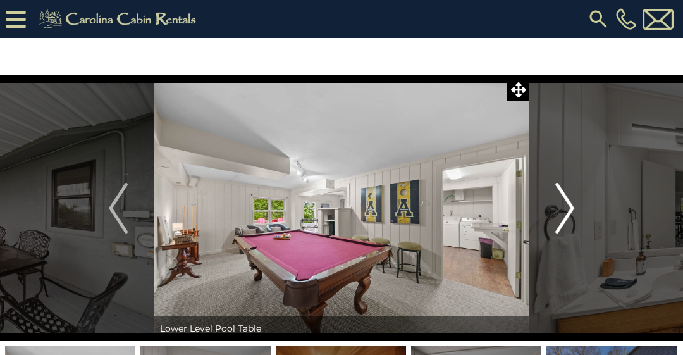
click at [574, 205] on button "Next" at bounding box center [564, 208] width 71 height 266
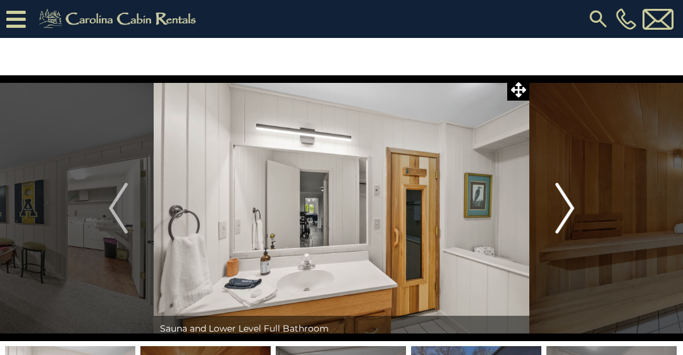
click at [566, 205] on img "Next" at bounding box center [564, 208] width 19 height 51
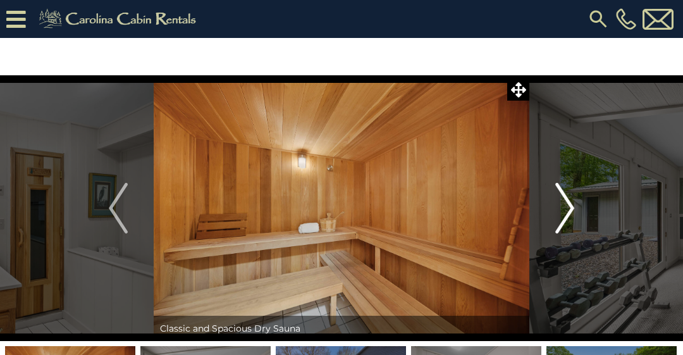
click at [563, 212] on img "Next" at bounding box center [564, 208] width 19 height 51
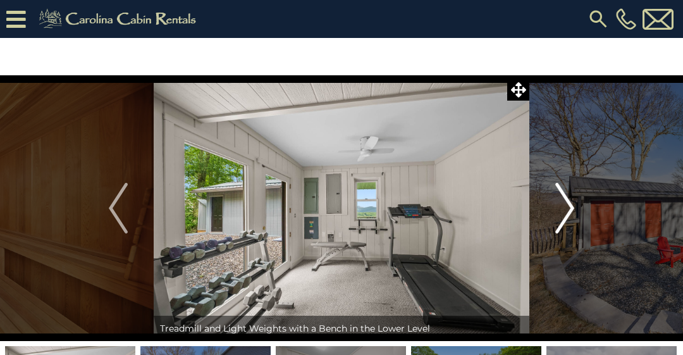
click at [573, 219] on img "Next" at bounding box center [564, 208] width 19 height 51
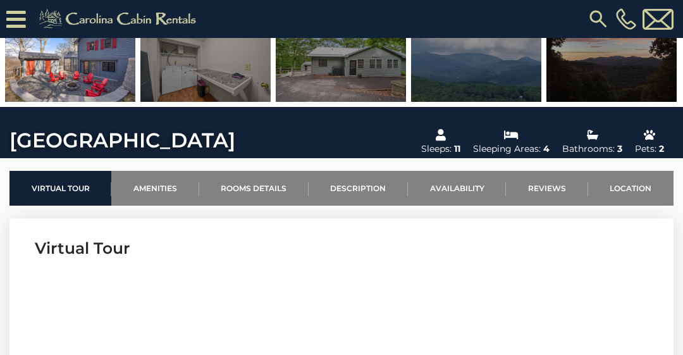
scroll to position [273, 0]
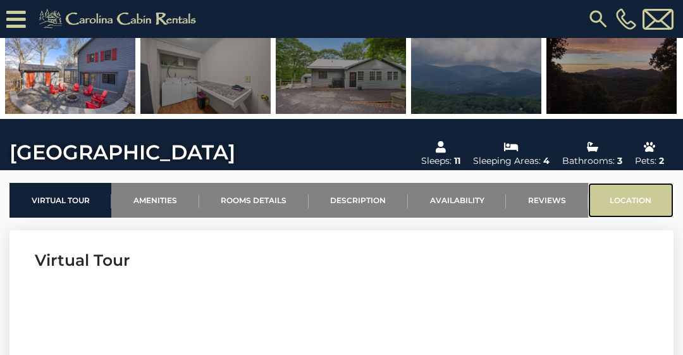
click at [632, 192] on link "Location" at bounding box center [630, 200] width 85 height 35
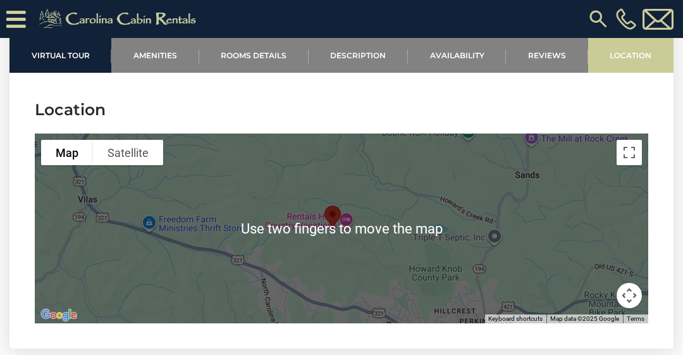
scroll to position [2853, 0]
